Goal: Transaction & Acquisition: Purchase product/service

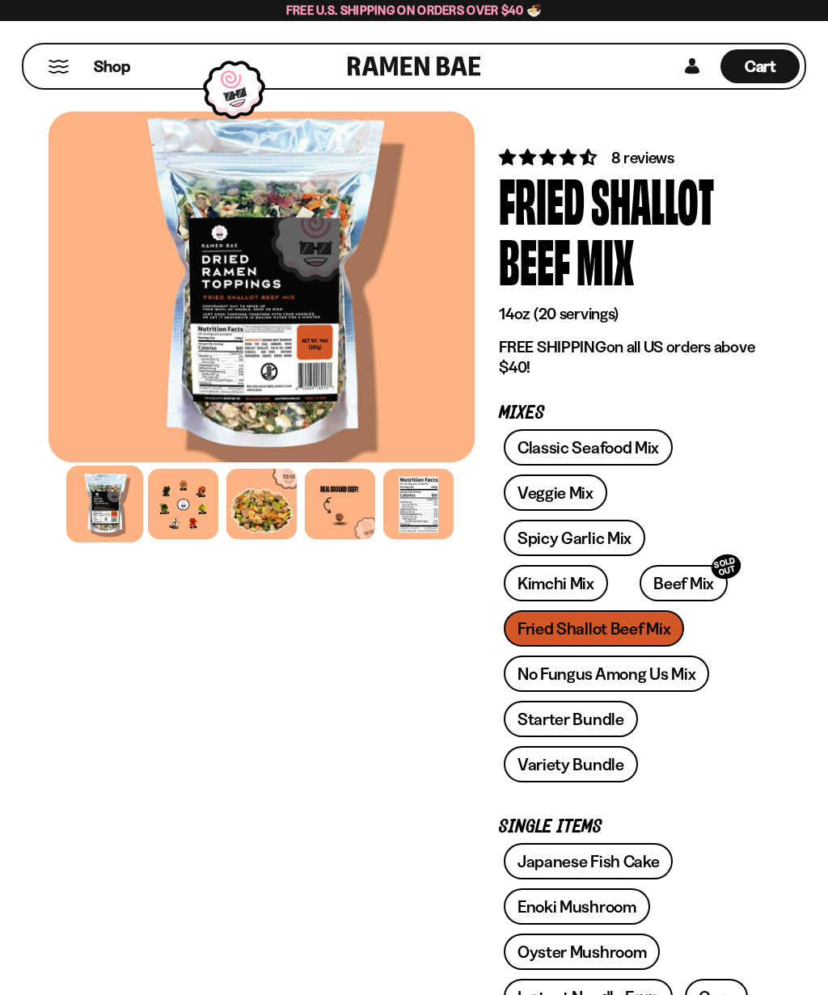
click at [584, 625] on div "Classic Seafood Mix Veggie Mix Spicy Garlic Mix Kimchi Mix Beef Mix SOLD OUT" at bounding box center [627, 610] width 256 height 362
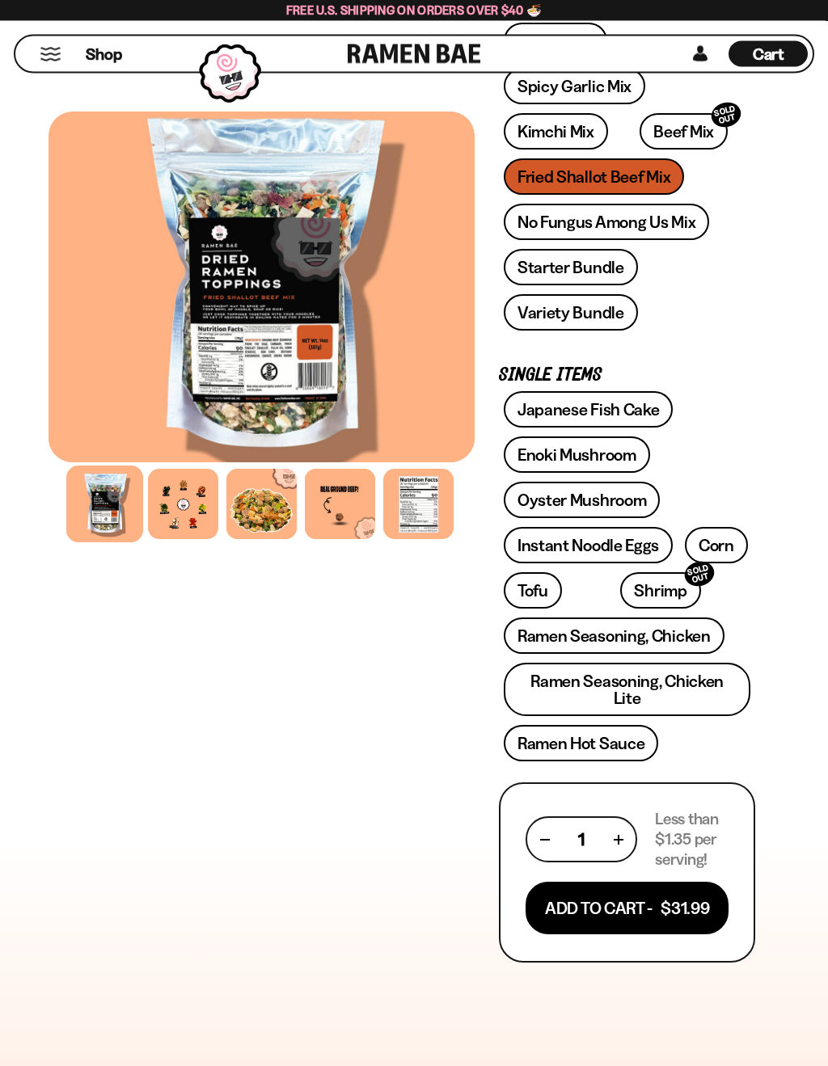
scroll to position [452, 0]
click at [621, 835] on button "button" at bounding box center [617, 839] width 9 height 9
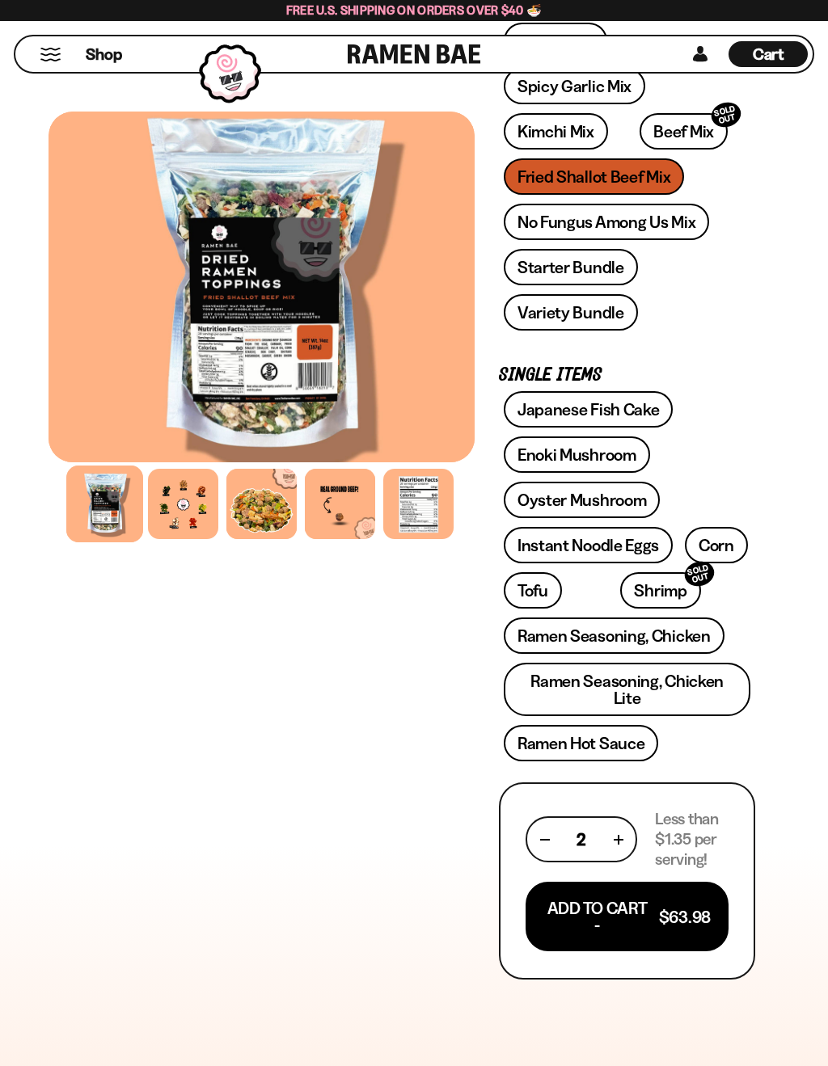
click at [623, 893] on button "Add To Cart - $63.98" at bounding box center [626, 917] width 203 height 70
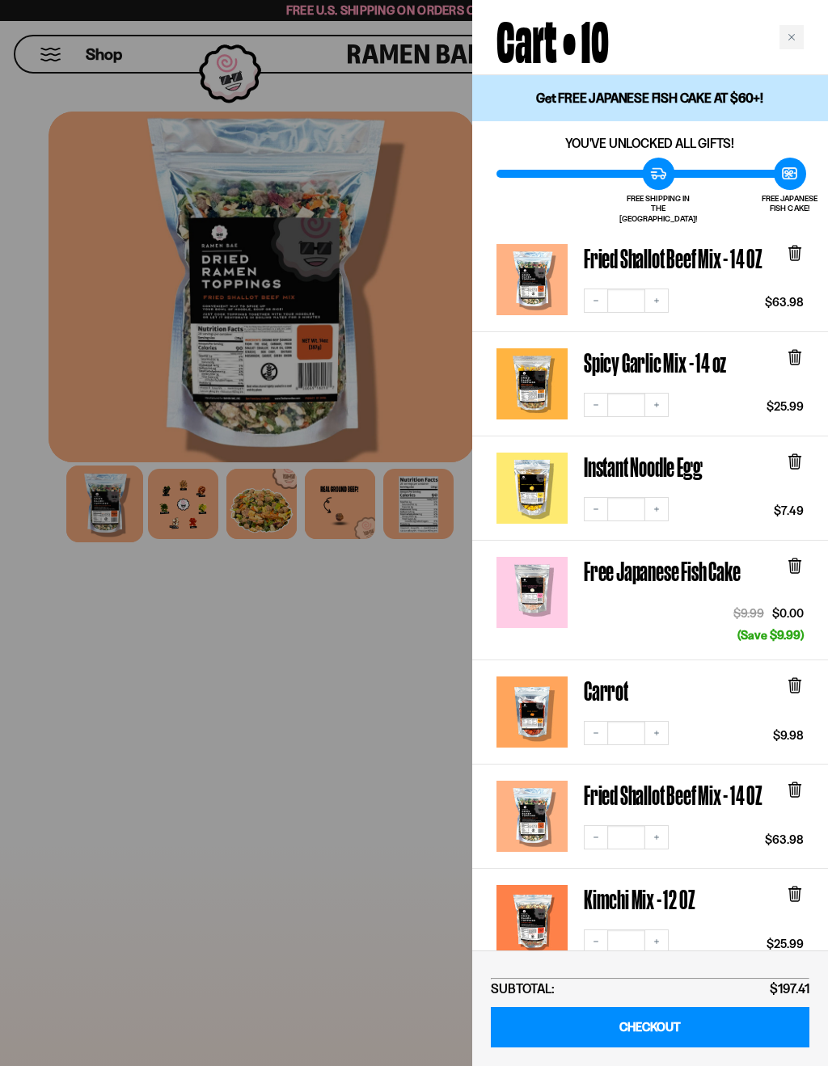
scroll to position [0, 0]
click at [589, 825] on button "Decrease quantity" at bounding box center [595, 837] width 24 height 24
click at [598, 825] on button "Decrease quantity" at bounding box center [595, 837] width 24 height 24
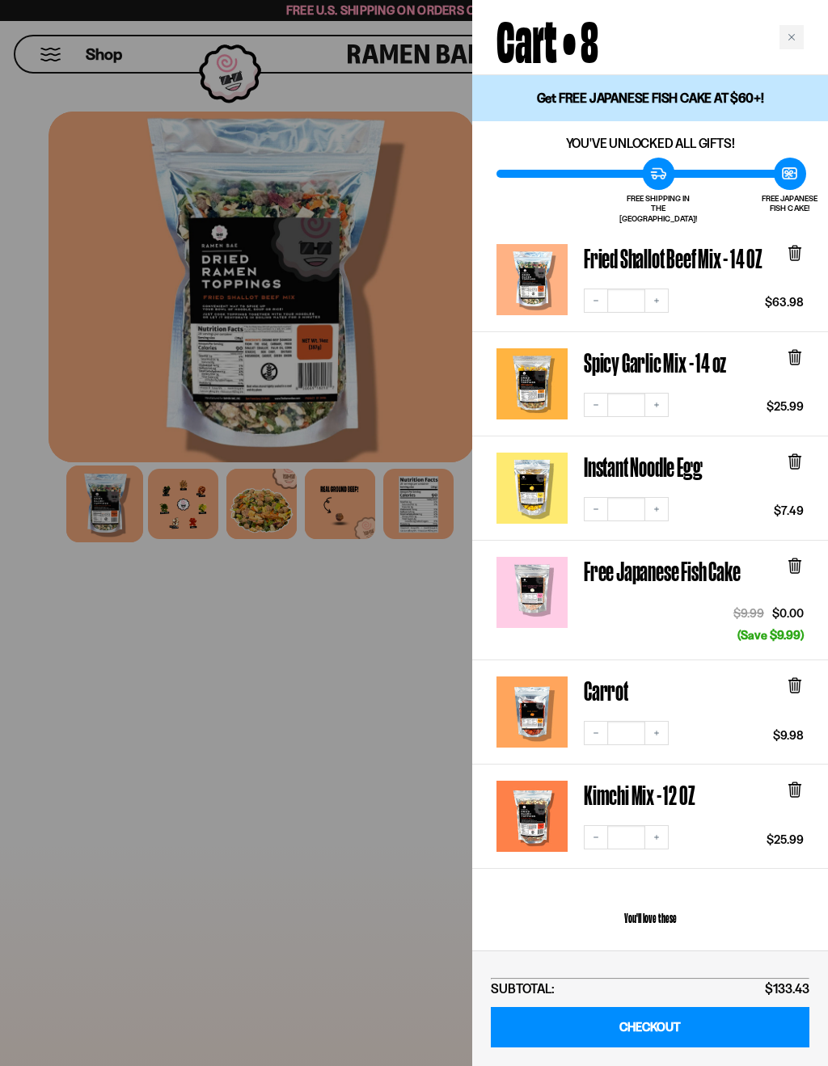
click at [347, 712] on div at bounding box center [414, 533] width 828 height 1066
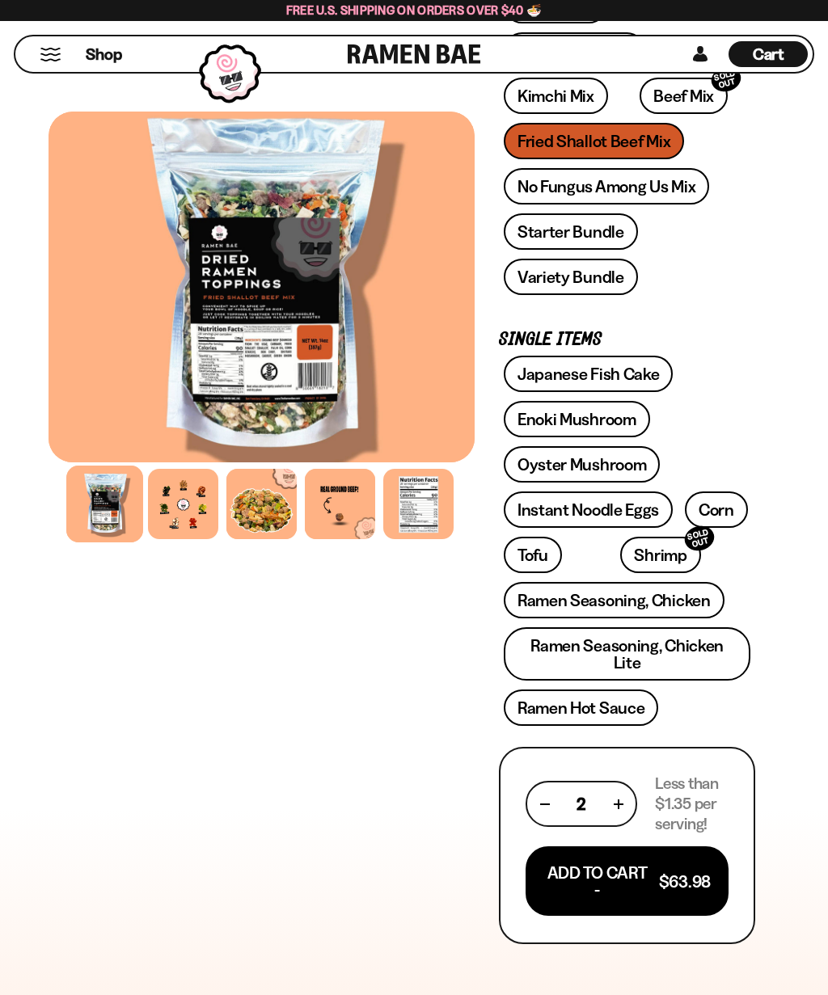
scroll to position [487, 0]
click at [602, 457] on link "Oyster Mushroom" at bounding box center [581, 465] width 157 height 36
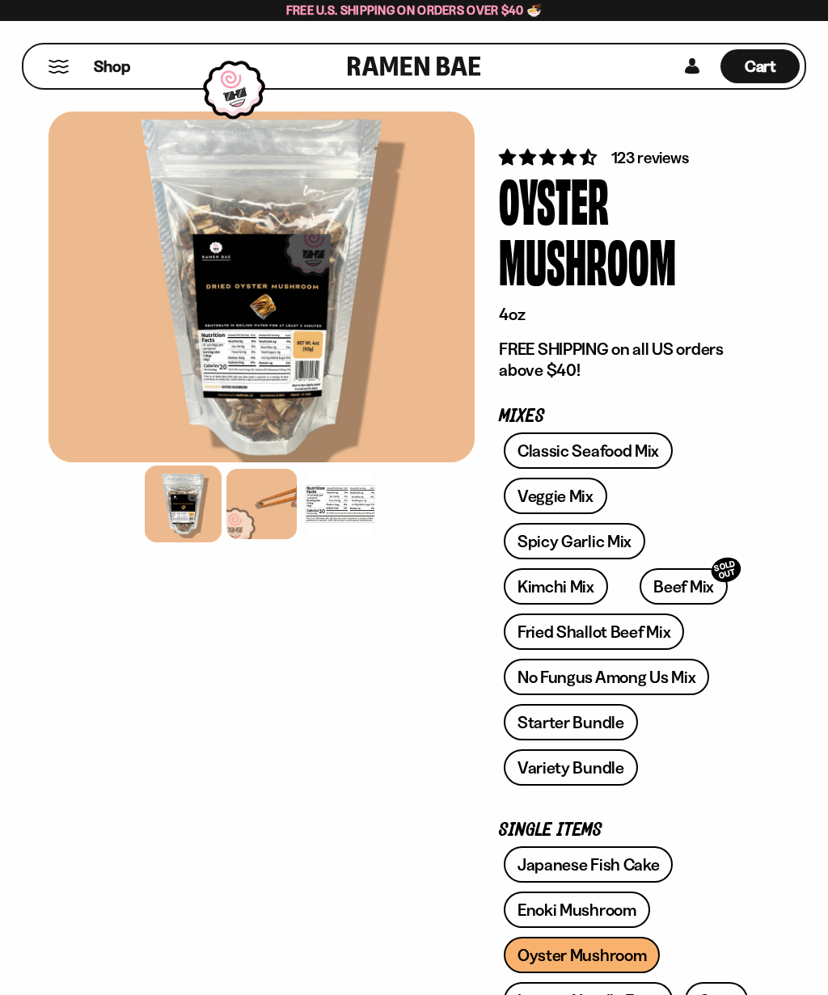
click at [255, 502] on div at bounding box center [261, 504] width 70 height 70
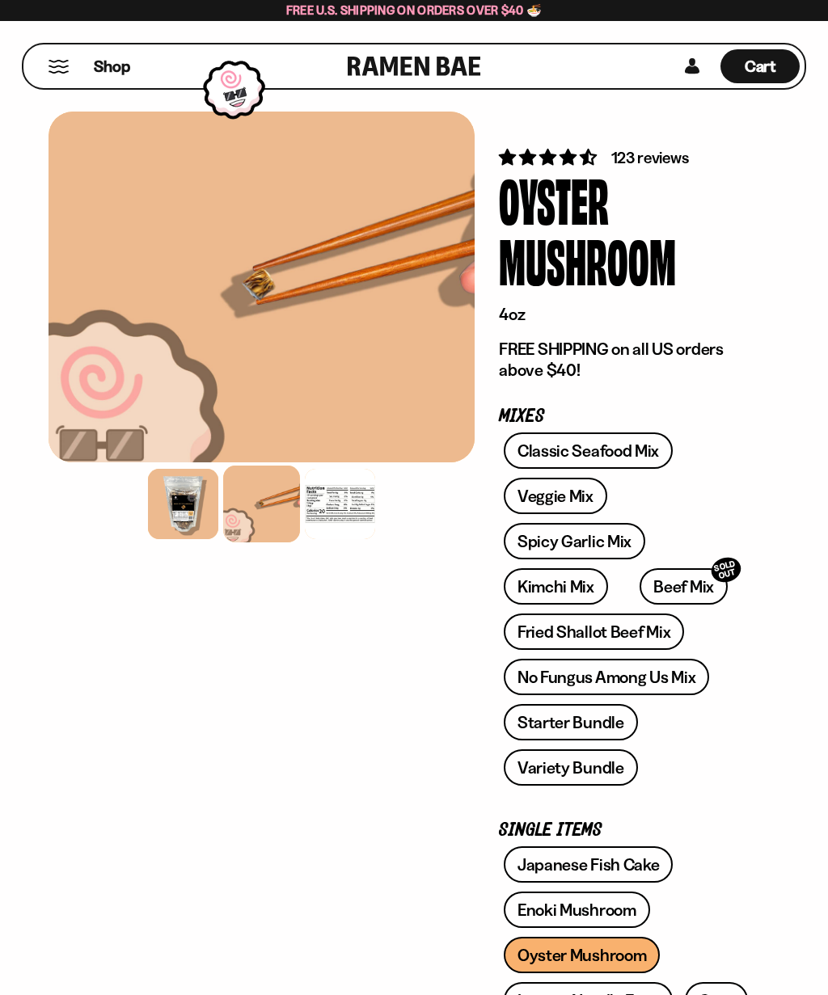
click at [362, 348] on div at bounding box center [261, 287] width 426 height 351
click at [183, 505] on div at bounding box center [183, 504] width 70 height 70
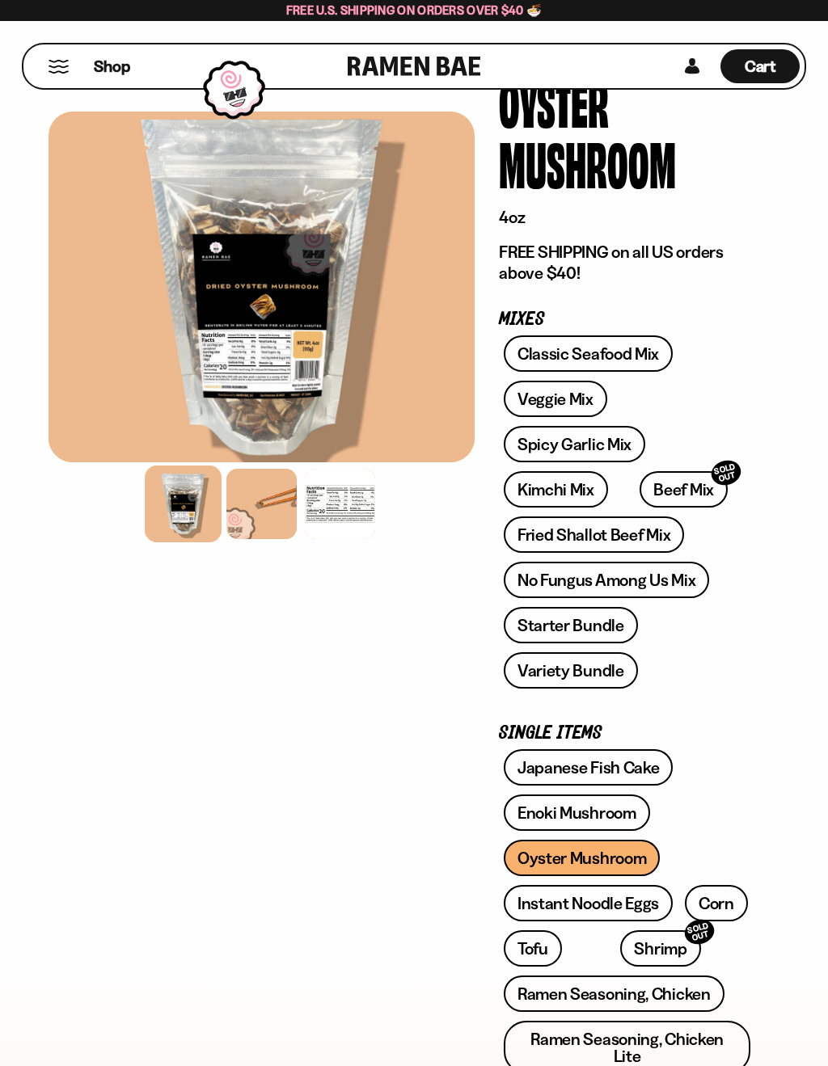
scroll to position [102, 0]
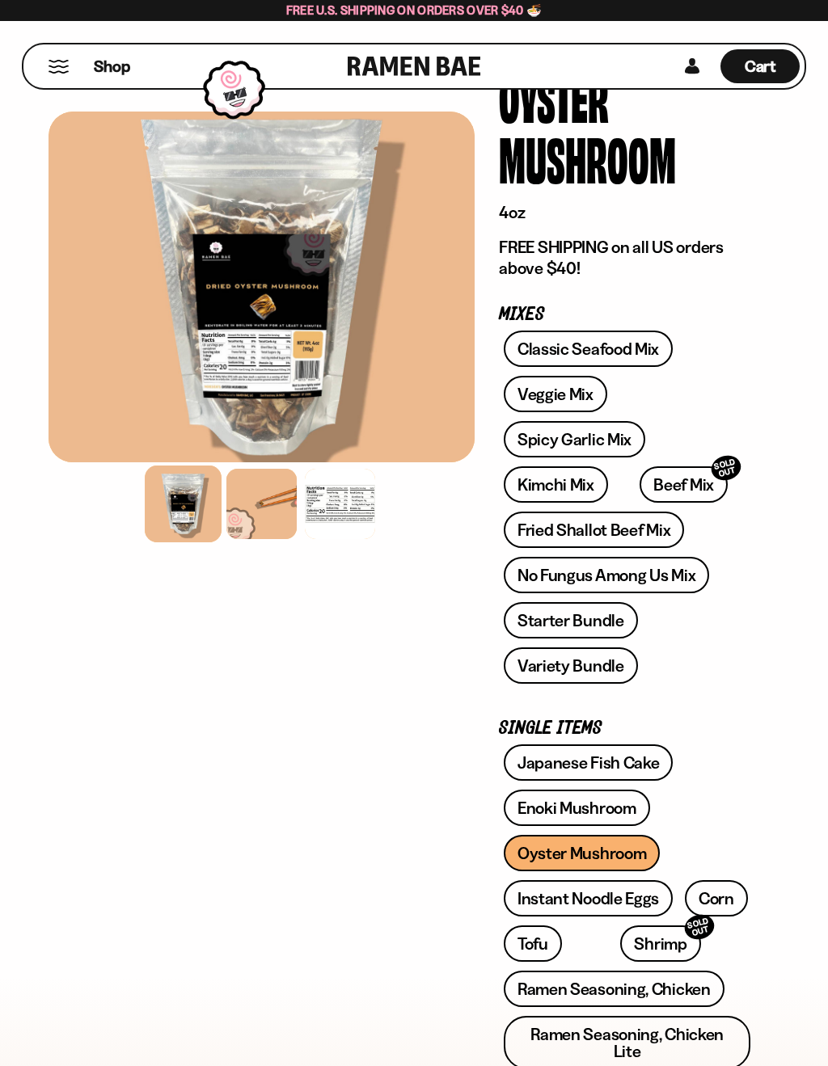
click at [604, 804] on link "Enoki Mushroom" at bounding box center [576, 808] width 146 height 36
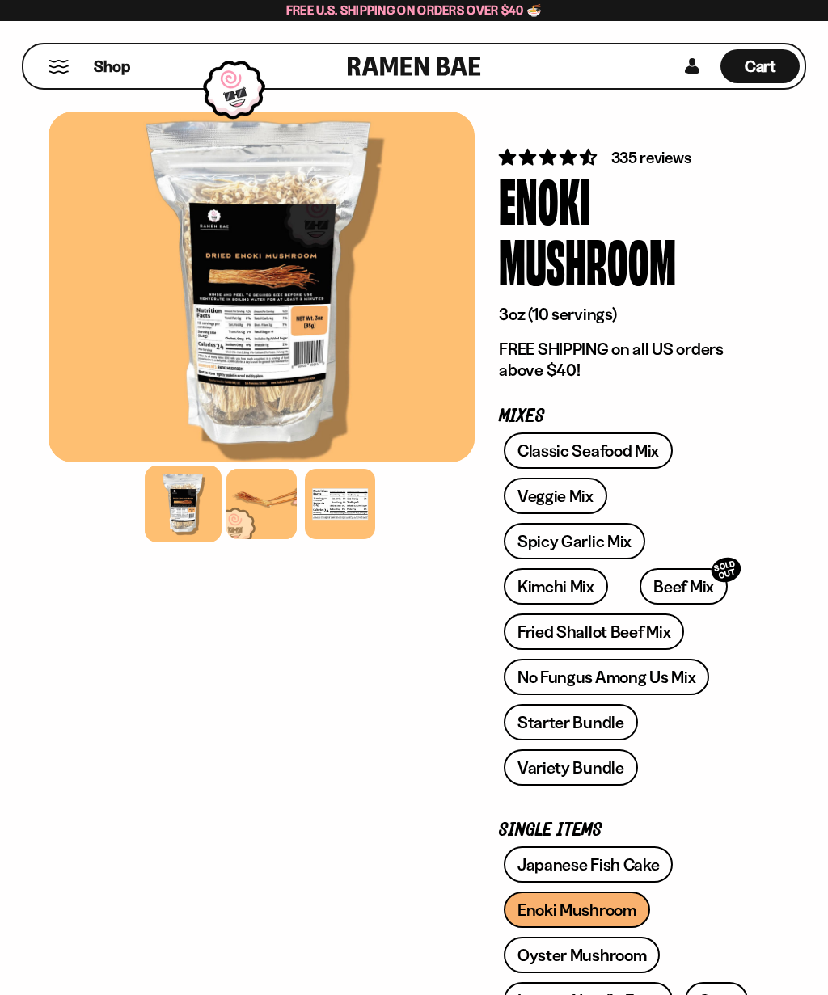
click at [769, 65] on span "Cart" at bounding box center [760, 66] width 32 height 19
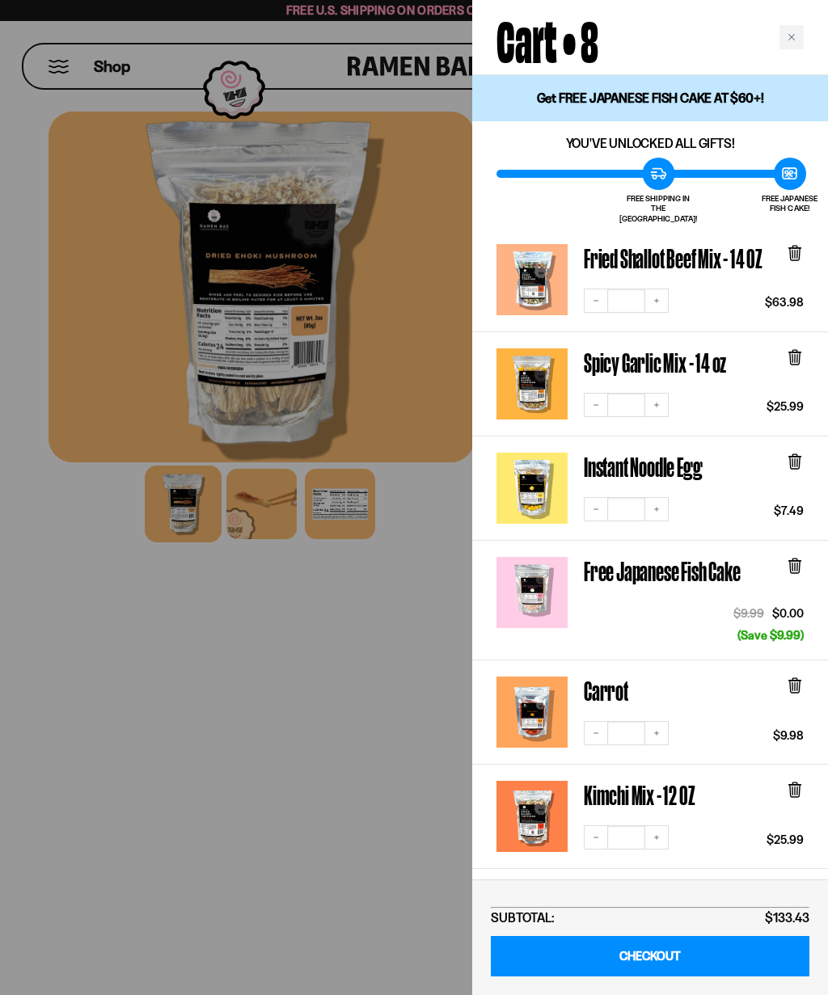
click at [654, 954] on link "CHECKOUT" at bounding box center [650, 956] width 318 height 41
